Goal: Check status: Check status

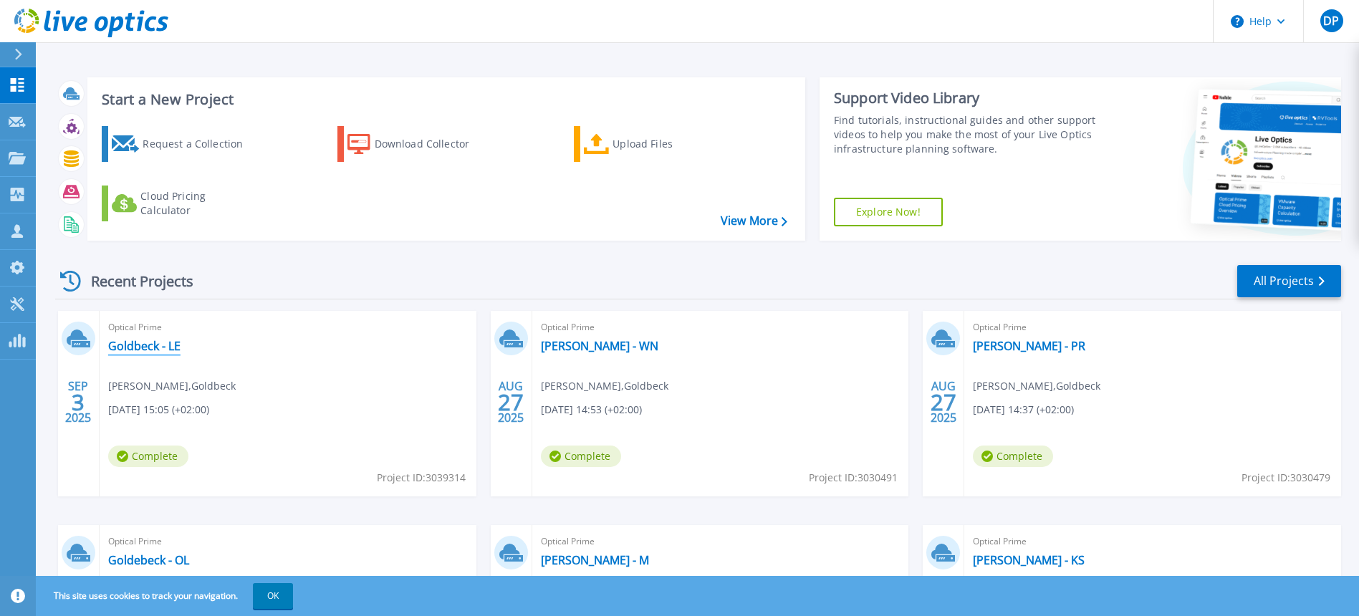
click at [152, 342] on link "Goldbeck - LE" at bounding box center [144, 346] width 72 height 14
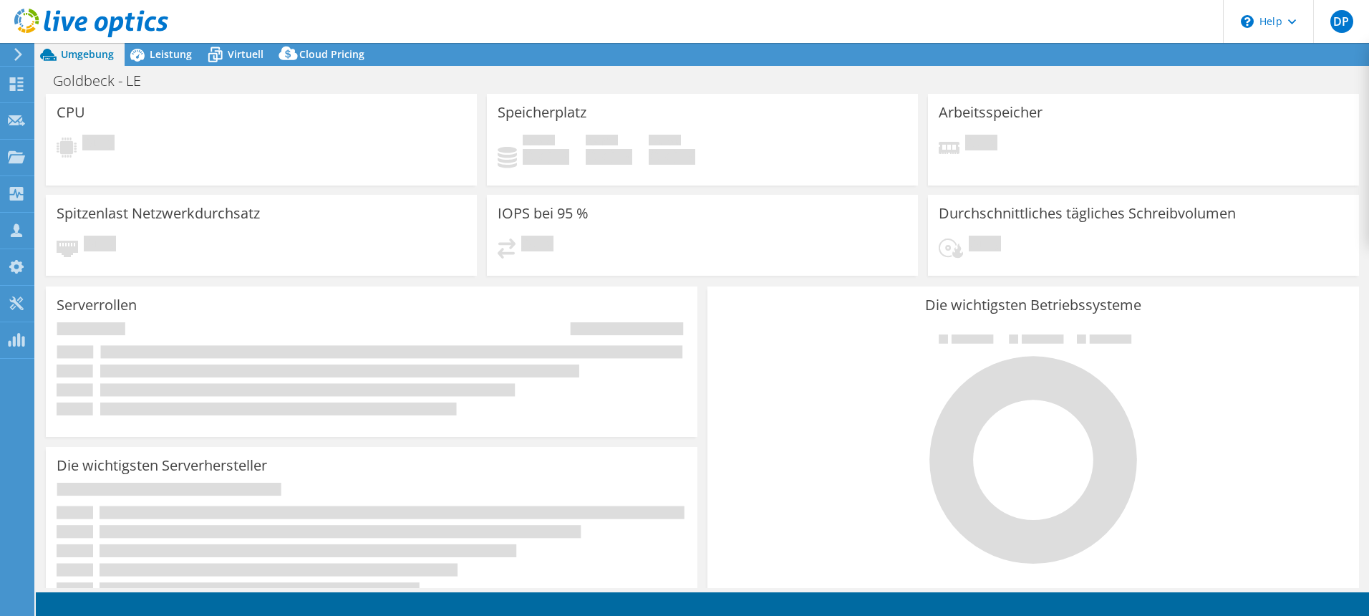
select select "USD"
